Goal: Find specific fact: Find specific fact

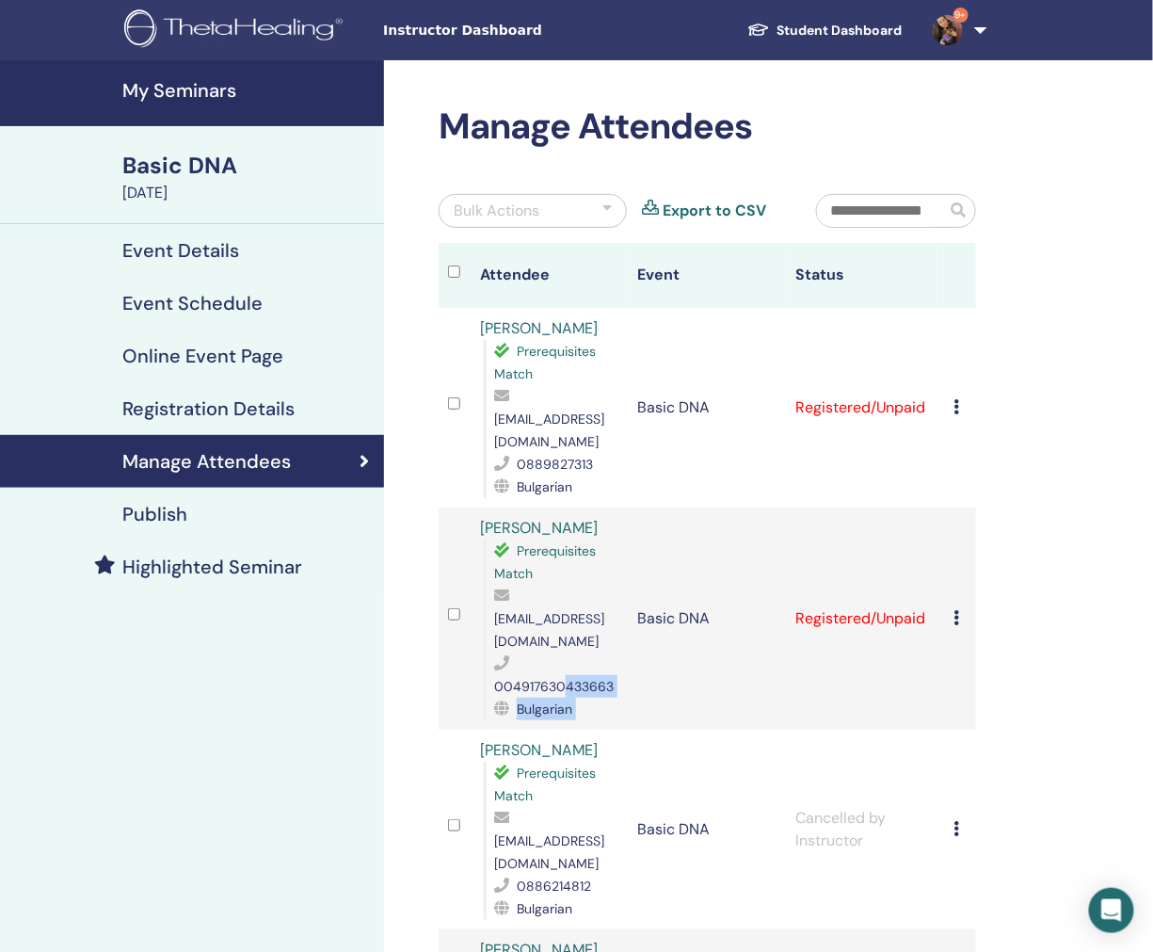
drag, startPoint x: 565, startPoint y: 641, endPoint x: 632, endPoint y: 637, distance: 66.9
click at [632, 637] on tr "[PERSON_NAME] Prerequisites Match [EMAIL_ADDRESS][DOMAIN_NAME] 004917630433663 …" at bounding box center [707, 618] width 537 height 222
drag, startPoint x: 616, startPoint y: 643, endPoint x: 586, endPoint y: 634, distance: 30.4
click at [615, 652] on div "004917630433663" at bounding box center [556, 674] width 125 height 45
click at [574, 678] on span "004917630433663" at bounding box center [554, 686] width 120 height 17
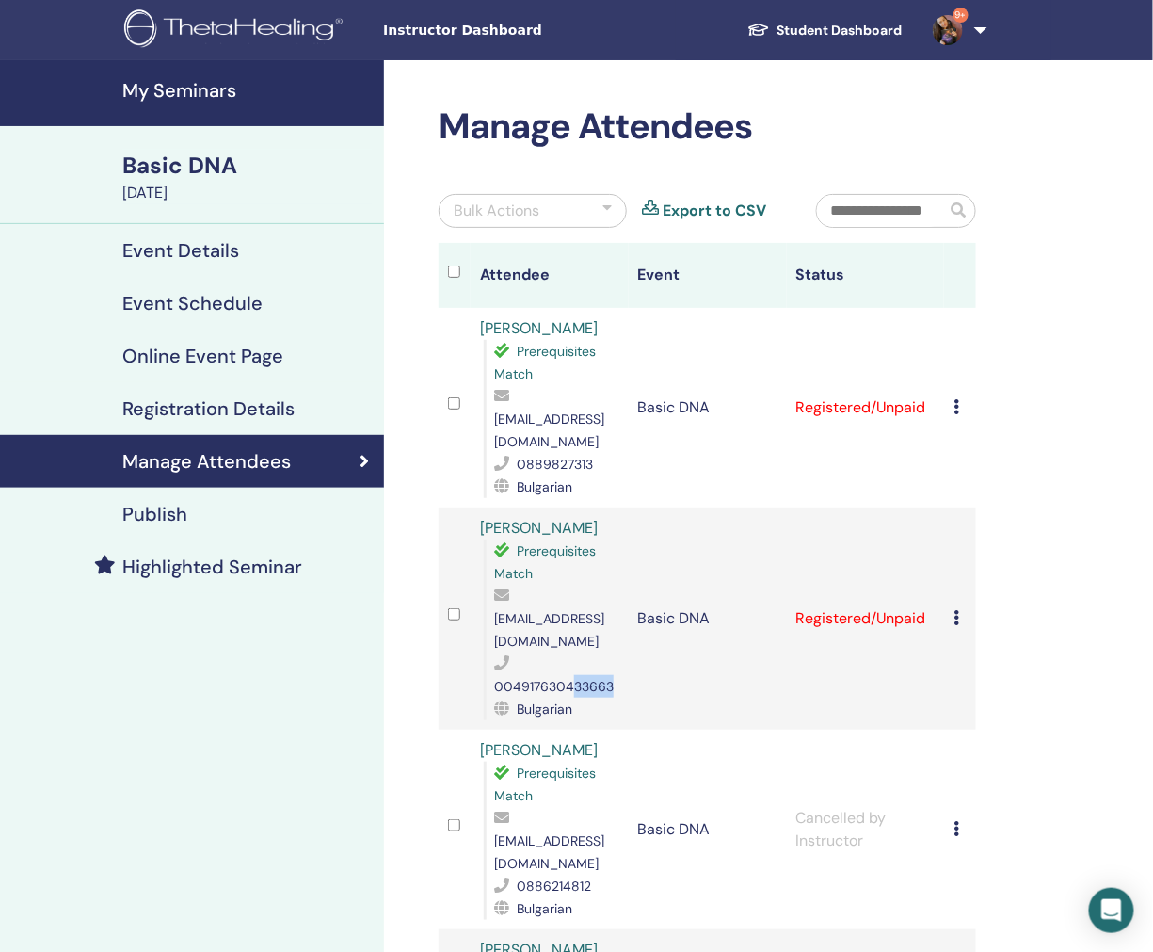
drag, startPoint x: 568, startPoint y: 634, endPoint x: 615, endPoint y: 633, distance: 47.1
click at [615, 652] on div "004917630433663" at bounding box center [556, 674] width 125 height 45
copy span "33663"
drag, startPoint x: 561, startPoint y: 440, endPoint x: 593, endPoint y: 440, distance: 32.0
click at [593, 453] on div "0889827313" at bounding box center [556, 464] width 125 height 23
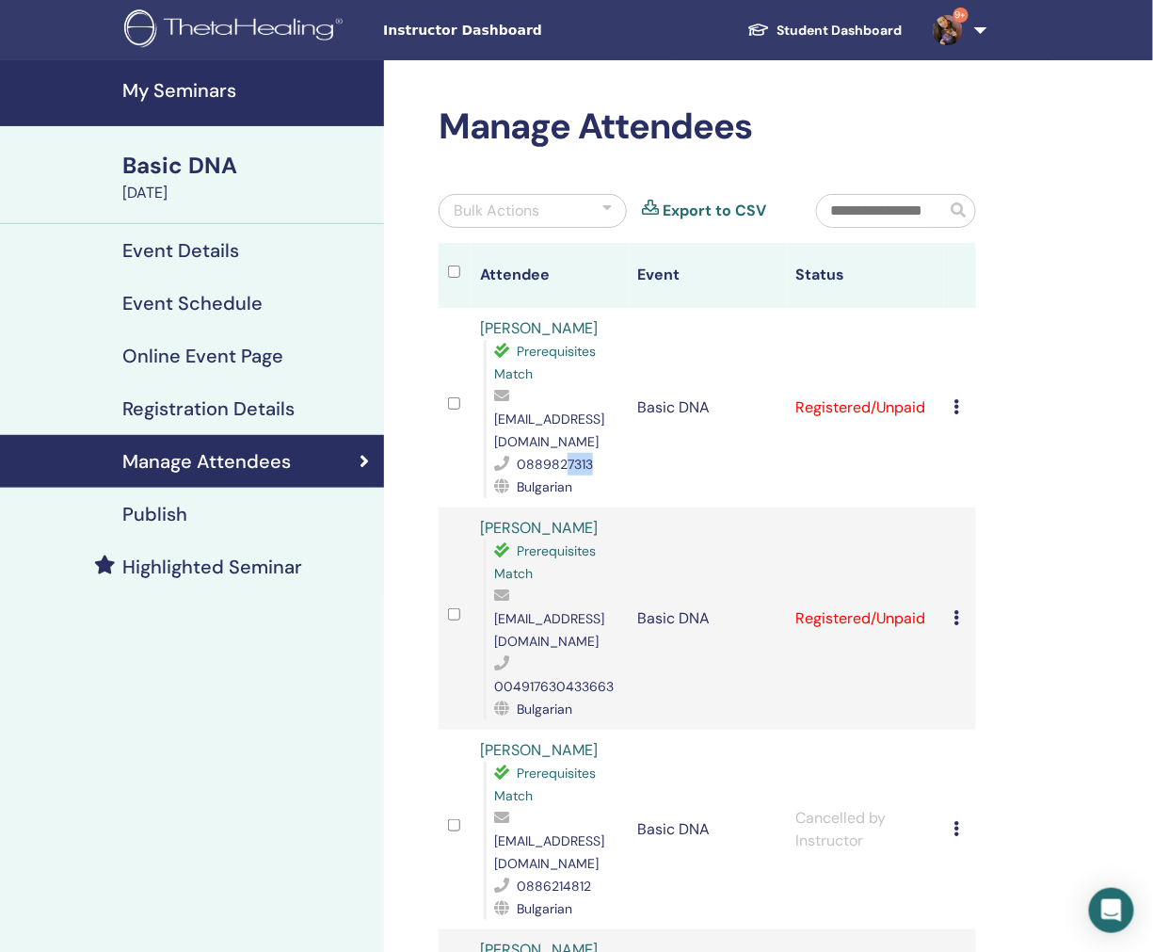
copy span "7313"
